Goal: Information Seeking & Learning: Find specific fact

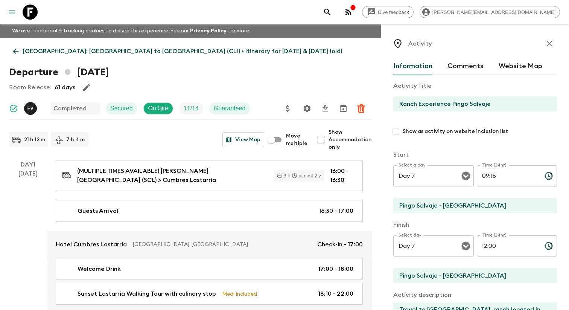
click at [19, 11] on button "menu" at bounding box center [12, 12] width 15 height 15
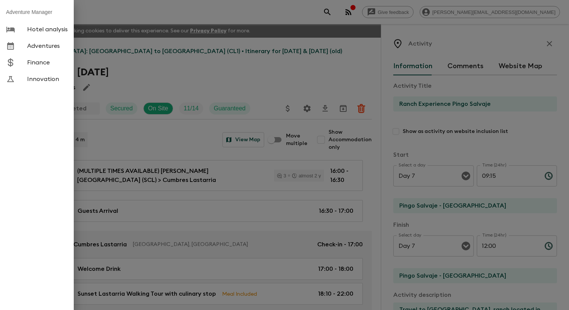
click at [59, 45] on span "Adventures" at bounding box center [47, 46] width 41 height 8
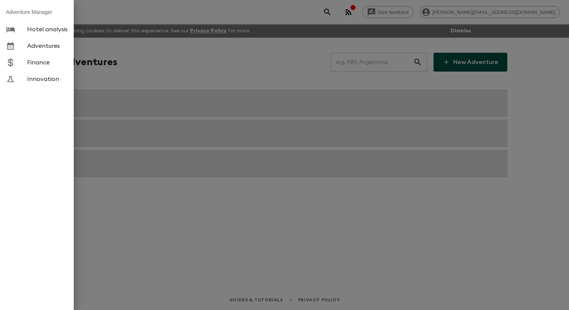
click at [165, 65] on div at bounding box center [284, 155] width 569 height 310
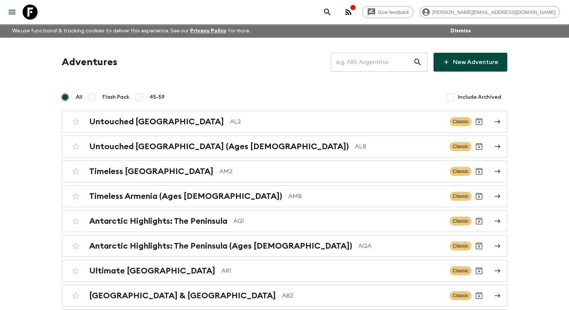
scroll to position [3654, 0]
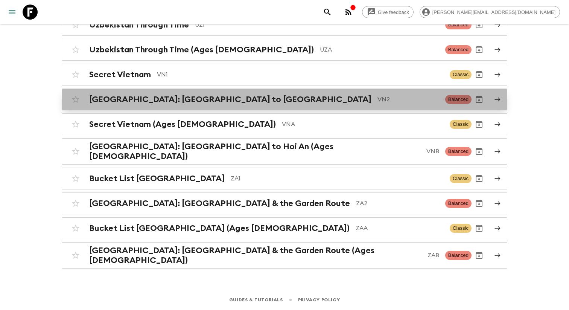
click at [167, 107] on div "Vietnam: Hanoi to Hoi An VN2 Balanced" at bounding box center [269, 99] width 403 height 15
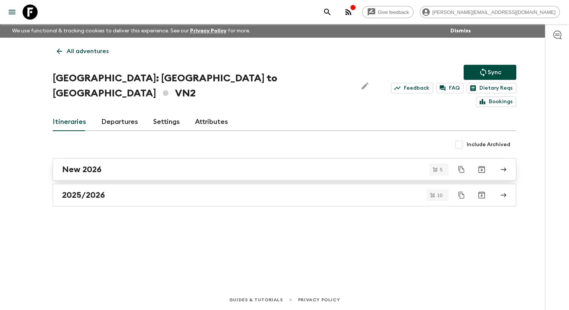
click at [123, 165] on div "New 2026" at bounding box center [277, 169] width 430 height 10
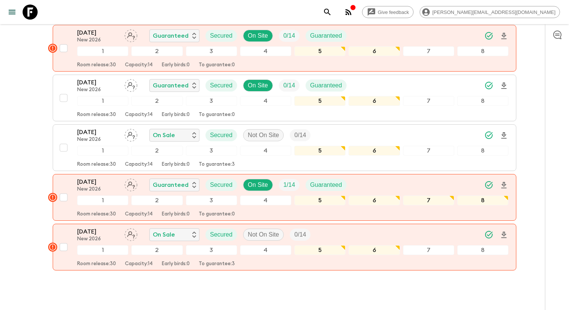
scroll to position [135, 0]
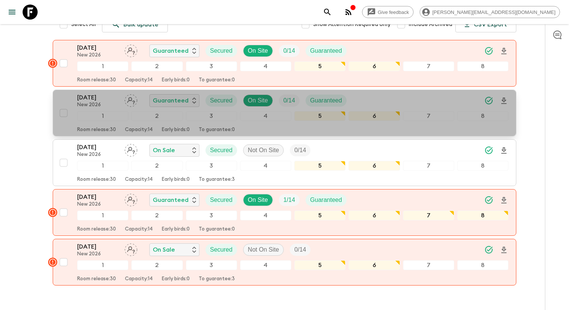
click at [102, 102] on p "New 2026" at bounding box center [97, 105] width 41 height 6
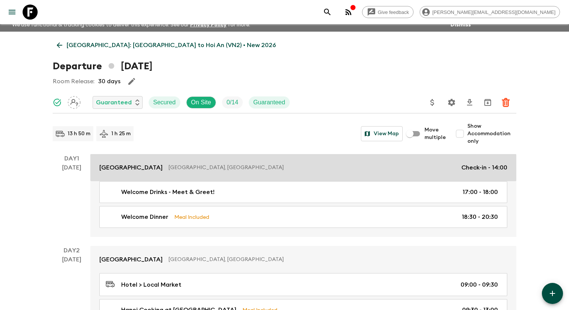
scroll to position [11, 0]
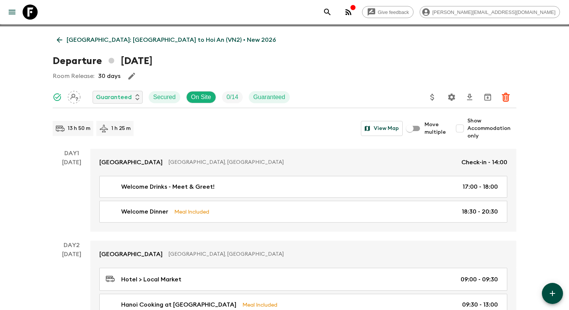
click at [465, 132] on input "Show Accommodation only" at bounding box center [459, 128] width 15 height 15
checkbox input "true"
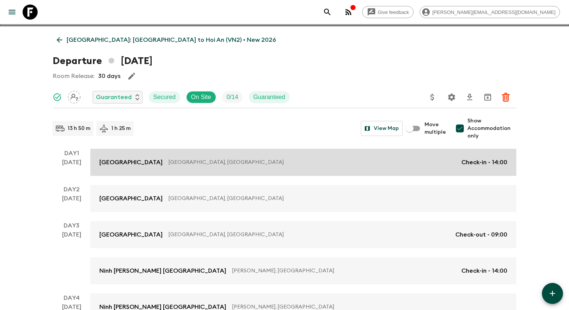
click at [288, 176] on link "Flower Hotel Hanoi, Vietnam Check-in - 14:00" at bounding box center [303, 162] width 426 height 27
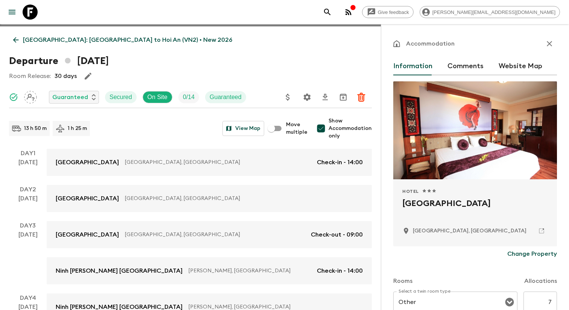
click at [417, 207] on h2 "[GEOGRAPHIC_DATA]" at bounding box center [475, 209] width 146 height 24
copy div "[GEOGRAPHIC_DATA]"
click at [540, 229] on link at bounding box center [541, 230] width 13 height 13
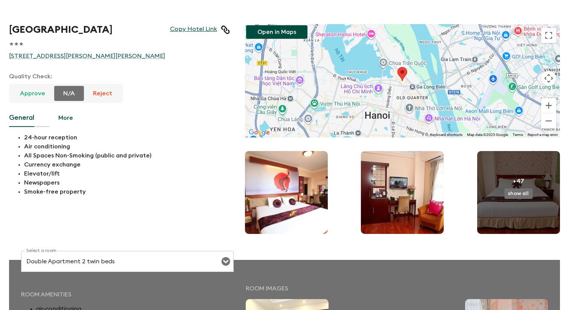
click at [205, 31] on link "Copy Hotel Link" at bounding box center [193, 29] width 47 height 9
click at [286, 36] on button "Open in Maps" at bounding box center [276, 32] width 61 height 14
